Goal: Understand process/instructions

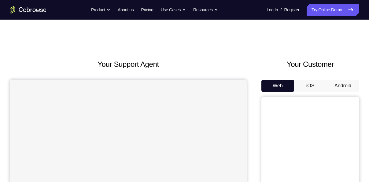
click at [345, 89] on button "Android" at bounding box center [343, 86] width 33 height 12
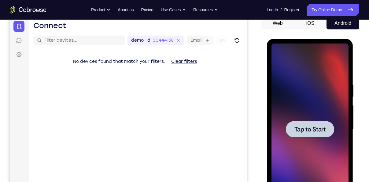
scroll to position [77, 0]
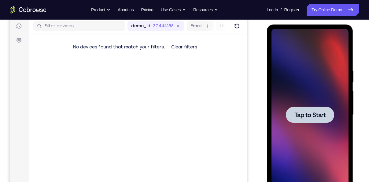
click at [310, 117] on span "Tap to Start" at bounding box center [309, 115] width 31 height 6
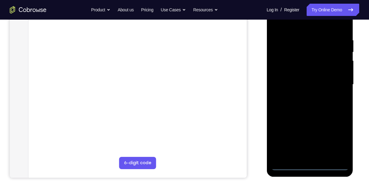
scroll to position [108, 0]
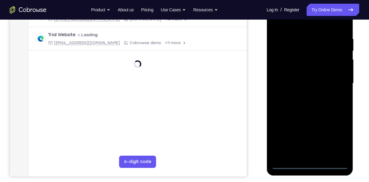
click at [312, 164] on div at bounding box center [309, 83] width 77 height 171
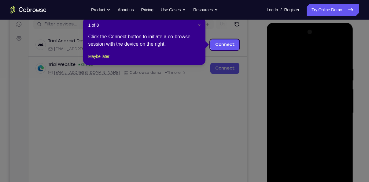
scroll to position [78, 0]
click at [199, 27] on span "×" at bounding box center [199, 25] width 2 height 5
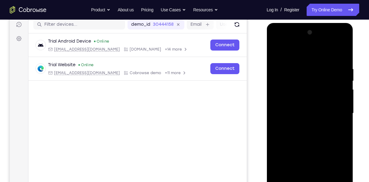
click at [339, 168] on div at bounding box center [309, 113] width 77 height 171
click at [297, 50] on div at bounding box center [309, 113] width 77 height 171
click at [338, 112] on div at bounding box center [309, 113] width 77 height 171
click at [305, 126] on div at bounding box center [309, 113] width 77 height 171
click at [299, 102] on div at bounding box center [309, 113] width 77 height 171
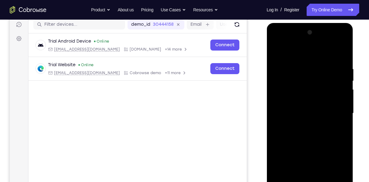
click at [308, 110] on div at bounding box center [309, 113] width 77 height 171
click at [343, 98] on div at bounding box center [309, 113] width 77 height 171
click at [310, 100] on div at bounding box center [309, 113] width 77 height 171
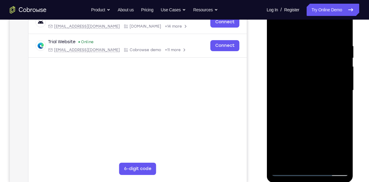
scroll to position [102, 0]
click at [323, 164] on div at bounding box center [309, 89] width 77 height 171
click at [303, 122] on div at bounding box center [309, 89] width 77 height 171
click at [302, 98] on div at bounding box center [309, 89] width 77 height 171
click at [296, 157] on div at bounding box center [309, 89] width 77 height 171
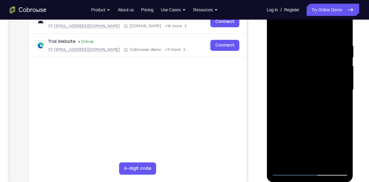
click at [277, 32] on div at bounding box center [309, 89] width 77 height 171
click at [299, 91] on div at bounding box center [309, 89] width 77 height 171
click at [275, 28] on div at bounding box center [309, 89] width 77 height 171
click at [297, 95] on div at bounding box center [309, 89] width 77 height 171
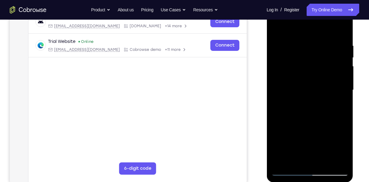
drag, startPoint x: 312, startPoint y: 135, endPoint x: 304, endPoint y: 65, distance: 70.6
click at [304, 65] on div at bounding box center [309, 89] width 77 height 171
click at [326, 162] on div at bounding box center [309, 89] width 77 height 171
click at [321, 83] on div at bounding box center [309, 89] width 77 height 171
click at [307, 160] on div at bounding box center [309, 89] width 77 height 171
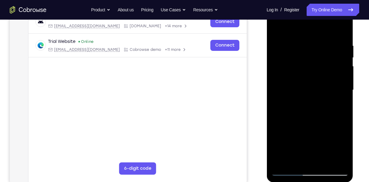
click at [275, 28] on div at bounding box center [309, 89] width 77 height 171
click at [274, 31] on div at bounding box center [309, 89] width 77 height 171
